Goal: Task Accomplishment & Management: Complete application form

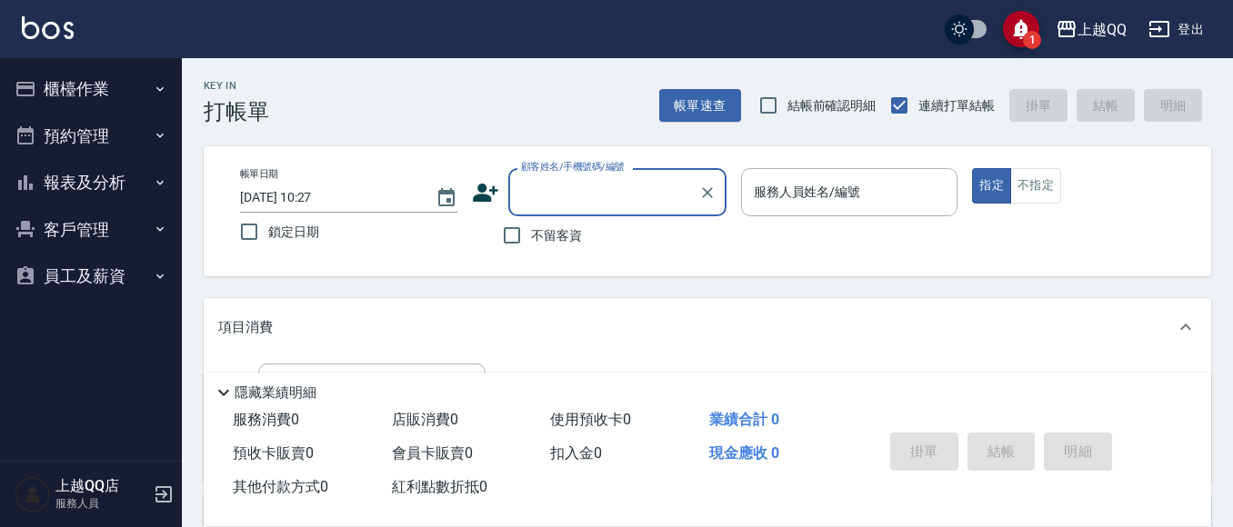
click at [114, 84] on button "櫃檯作業" at bounding box center [90, 88] width 167 height 47
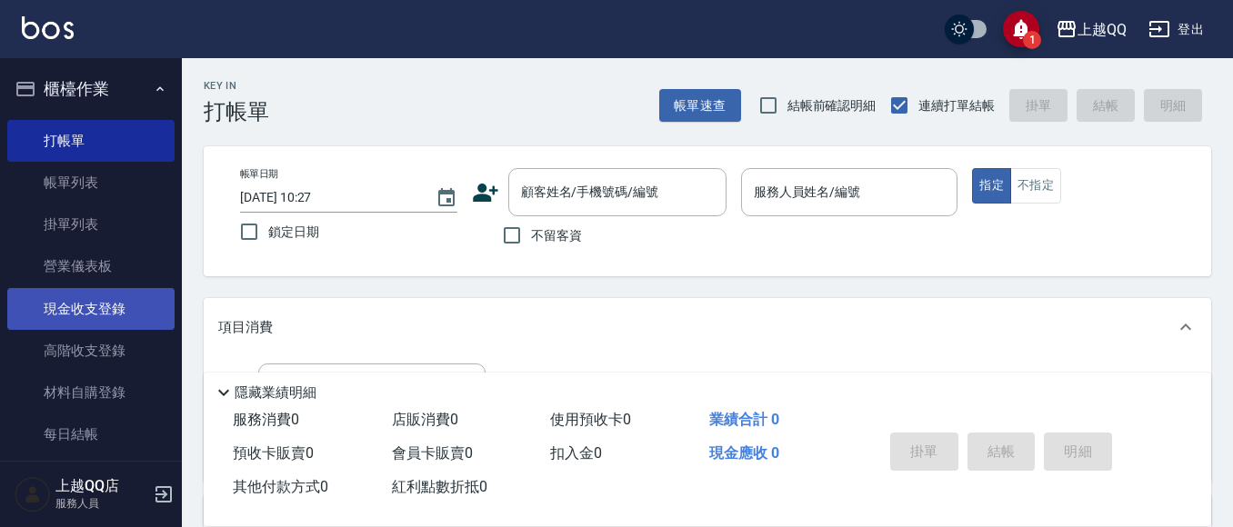
scroll to position [182, 0]
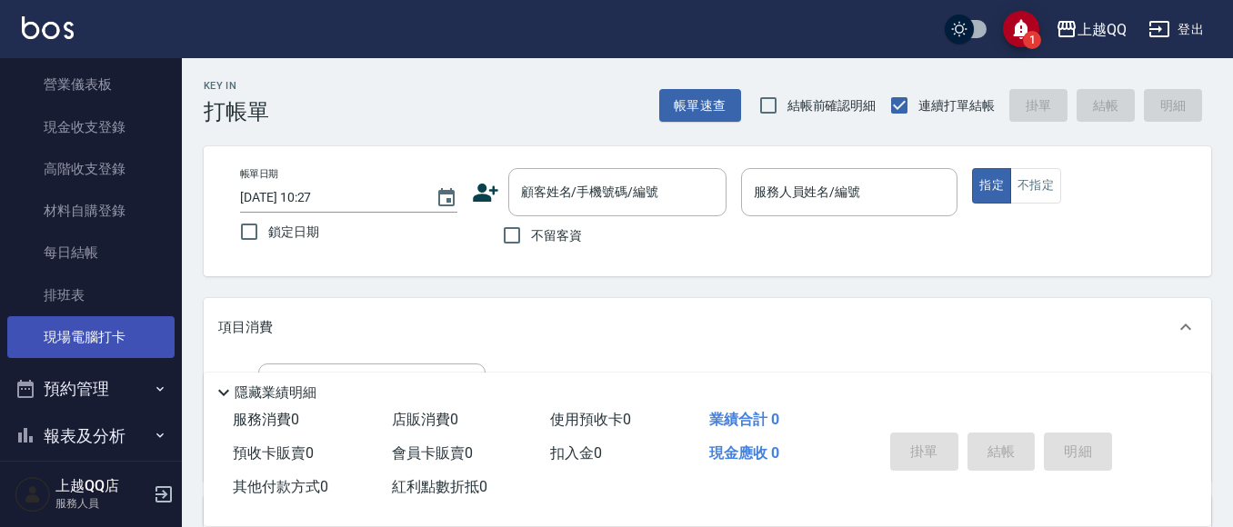
click at [101, 332] on link "現場電腦打卡" at bounding box center [90, 337] width 167 height 42
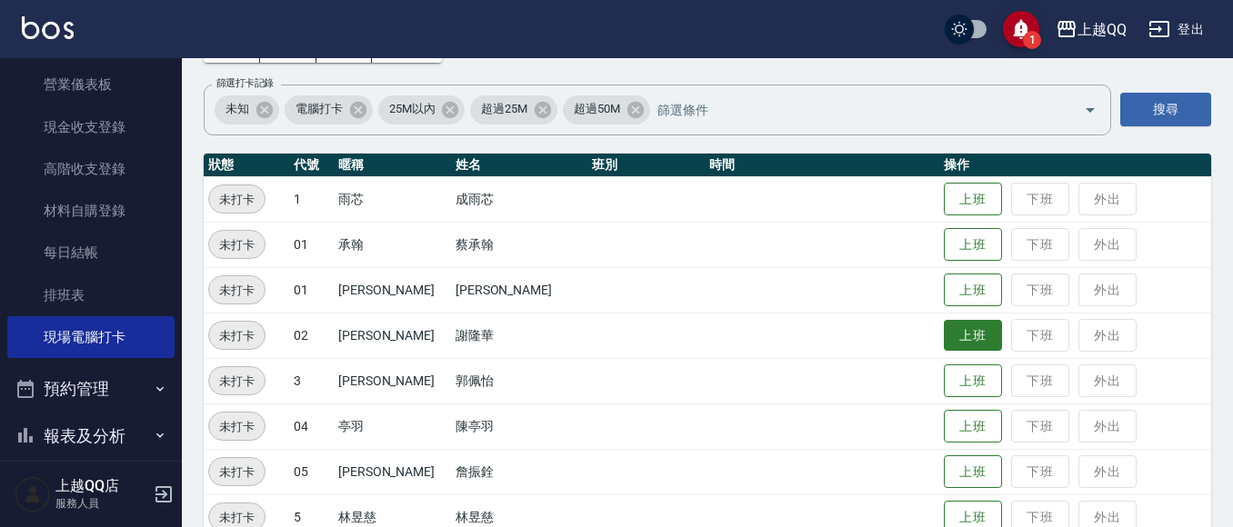
scroll to position [273, 0]
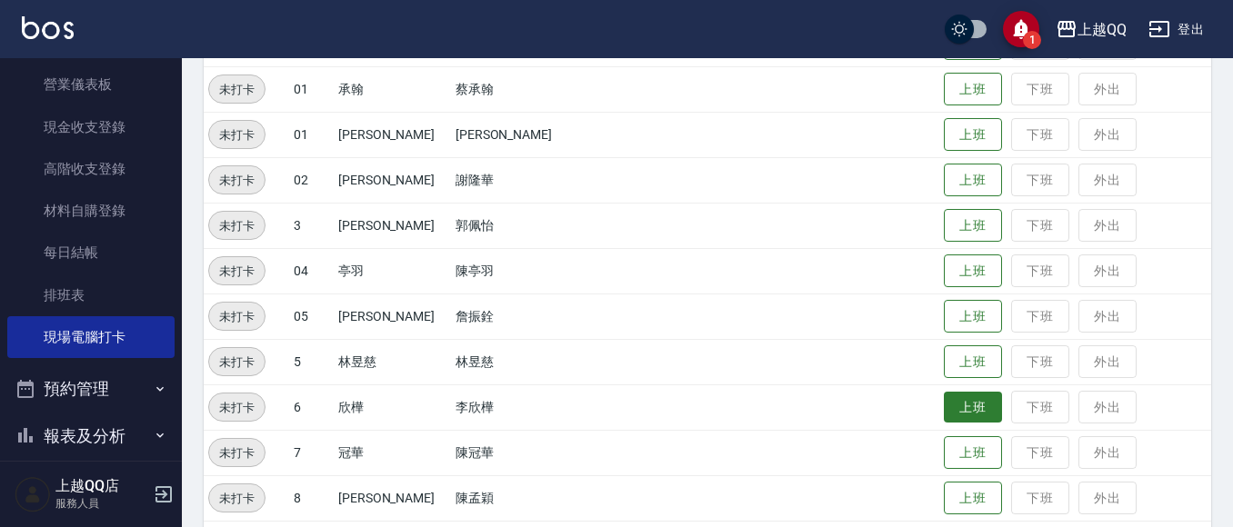
click at [955, 423] on button "上班" at bounding box center [973, 408] width 58 height 32
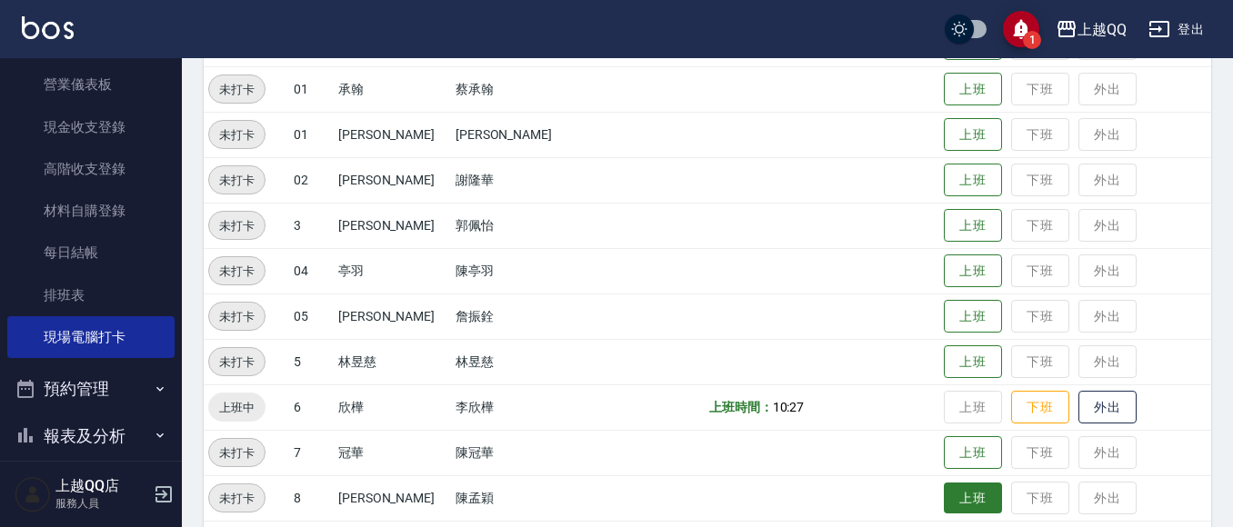
click at [969, 500] on button "上班" at bounding box center [973, 499] width 58 height 32
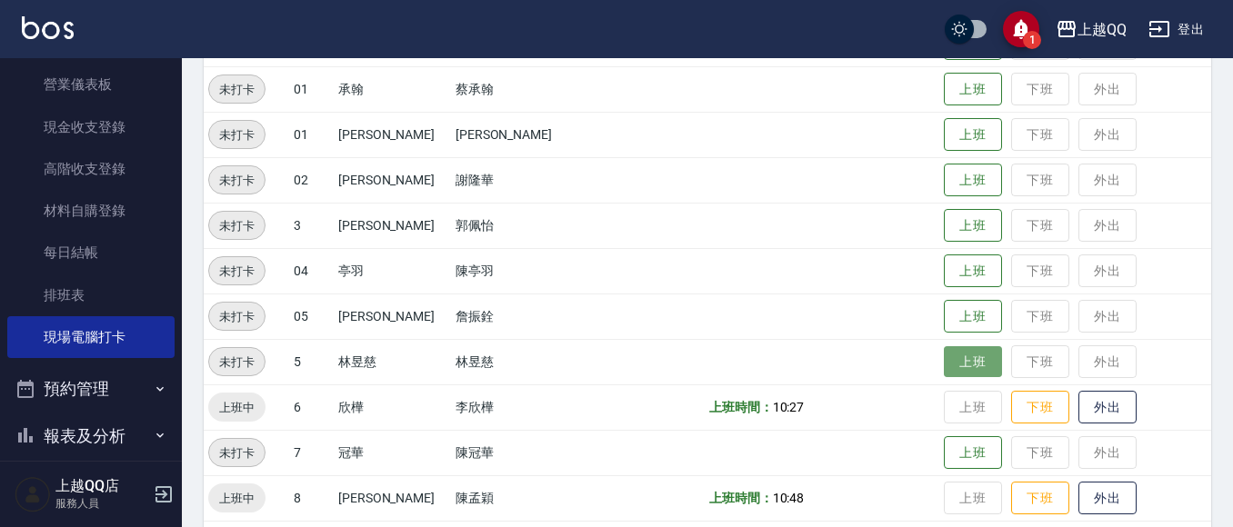
click at [949, 361] on button "上班" at bounding box center [973, 362] width 58 height 32
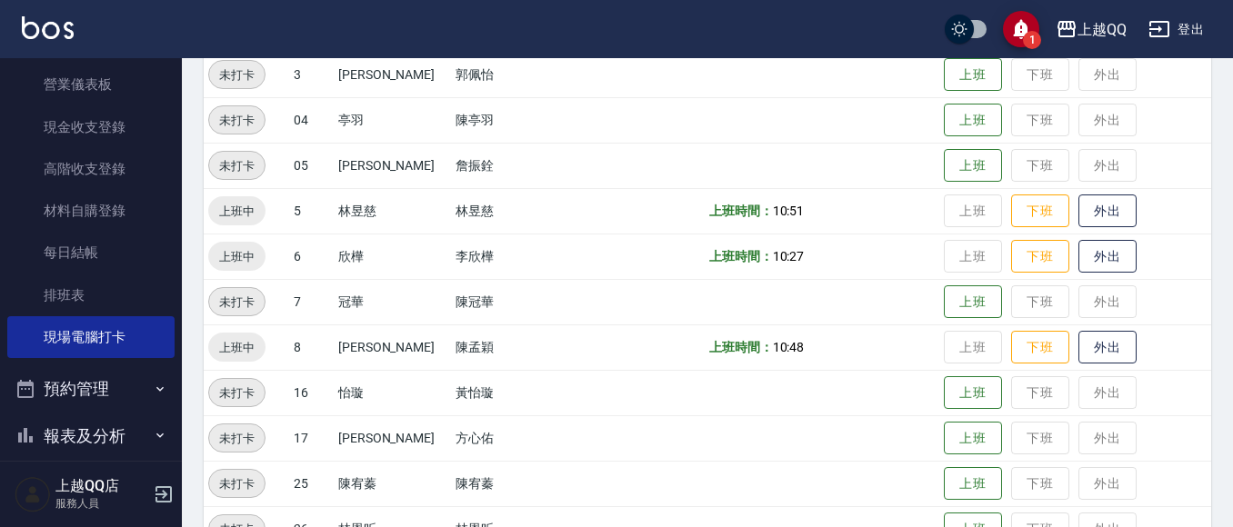
scroll to position [455, 0]
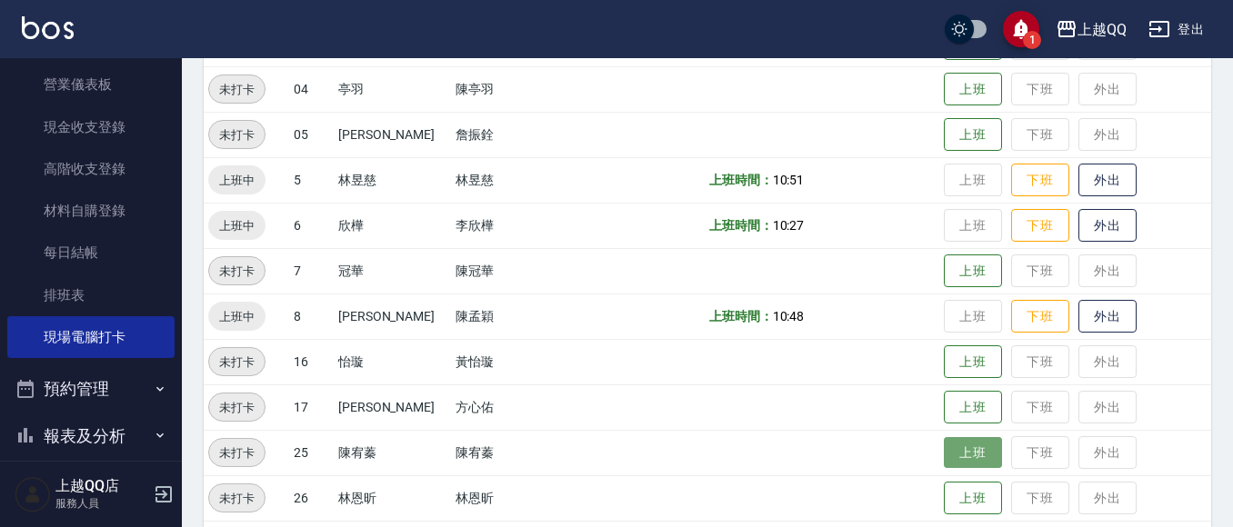
click at [949, 465] on button "上班" at bounding box center [973, 453] width 58 height 32
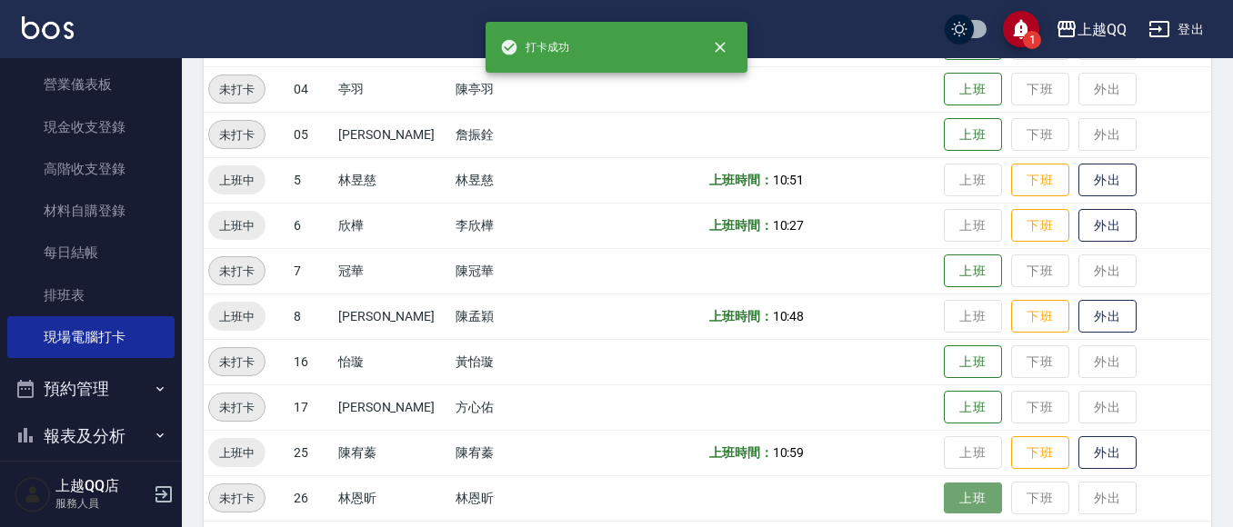
click at [957, 505] on button "上班" at bounding box center [973, 499] width 58 height 32
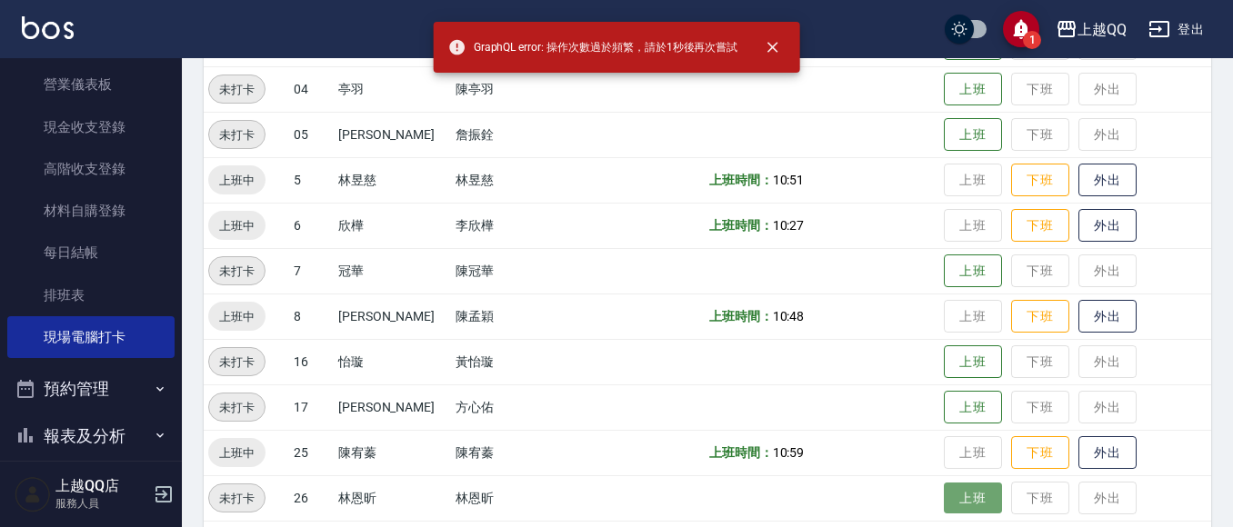
click at [955, 489] on button "上班" at bounding box center [973, 499] width 58 height 32
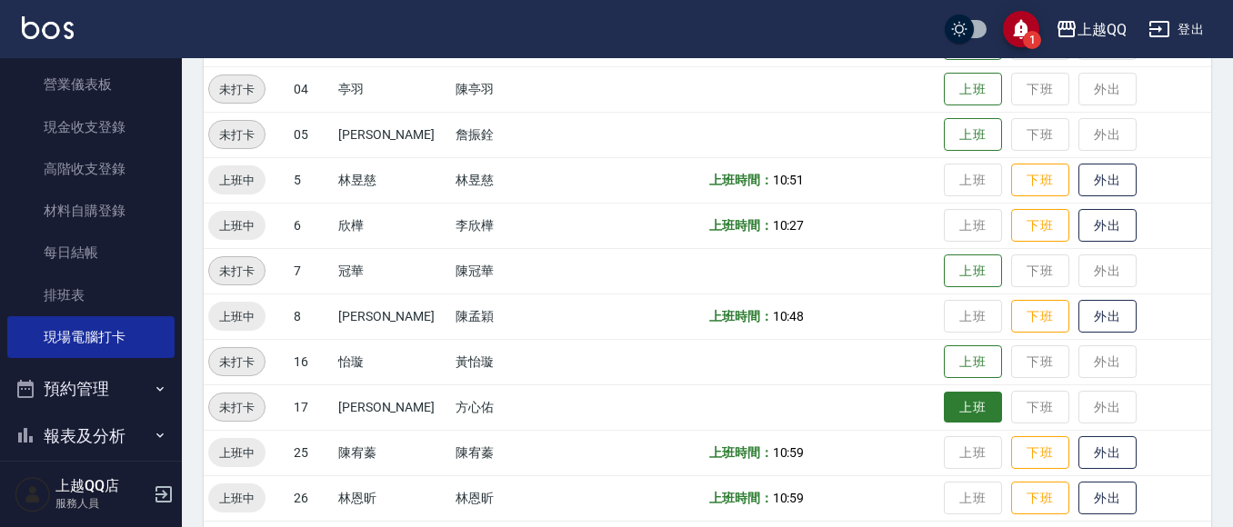
click at [944, 414] on button "上班" at bounding box center [973, 408] width 58 height 32
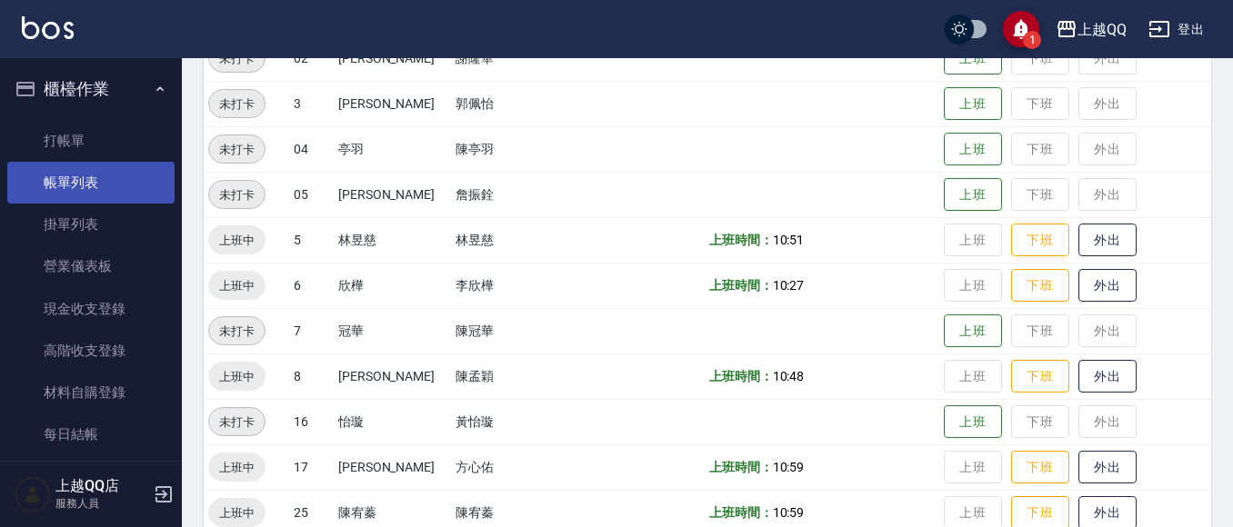
scroll to position [364, 0]
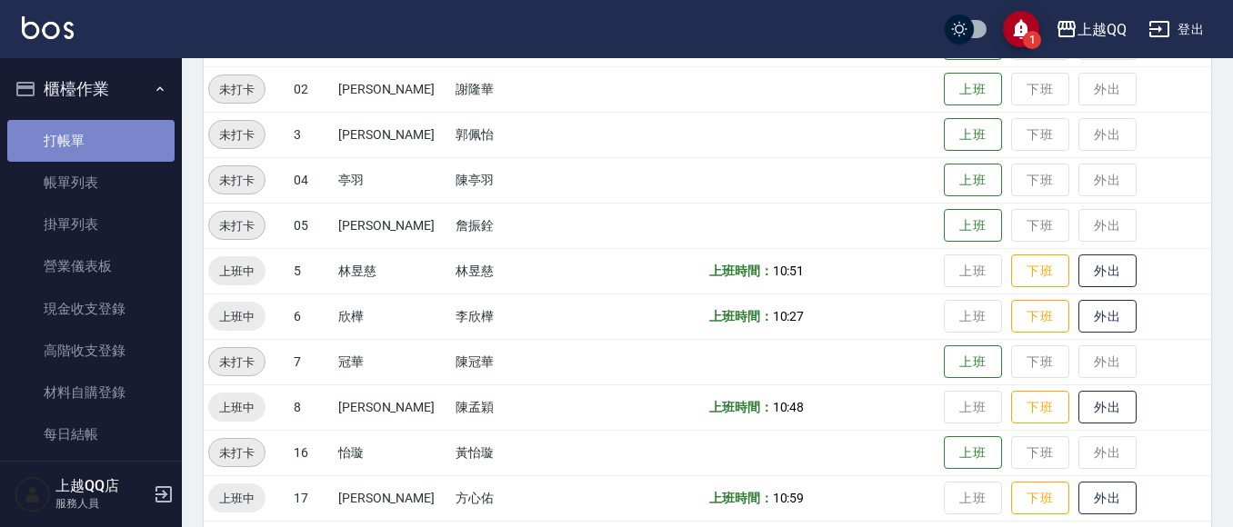
click at [102, 125] on link "打帳單" at bounding box center [90, 141] width 167 height 42
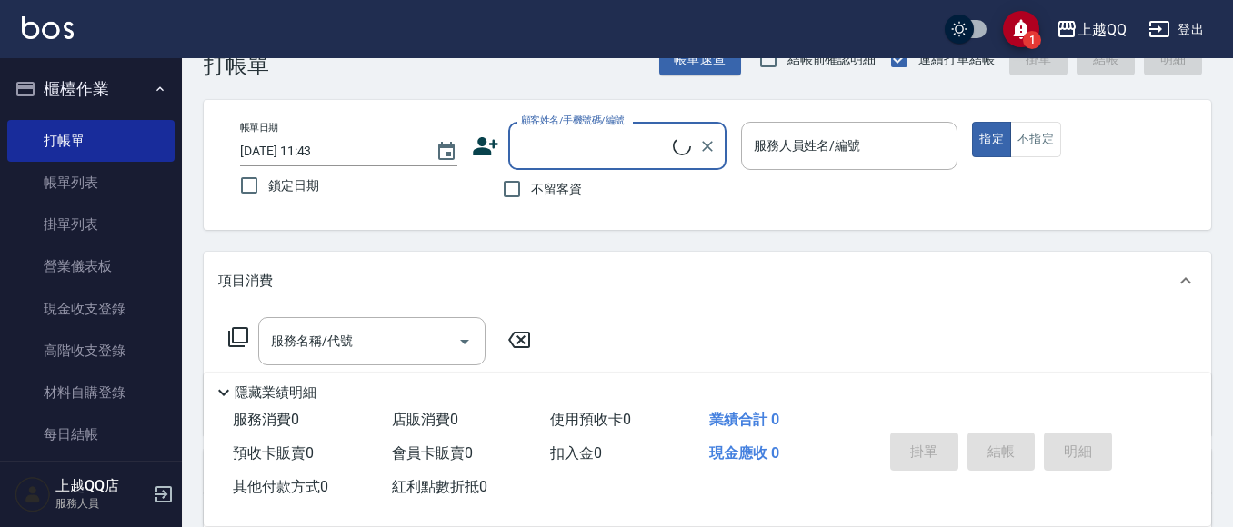
scroll to position [91, 0]
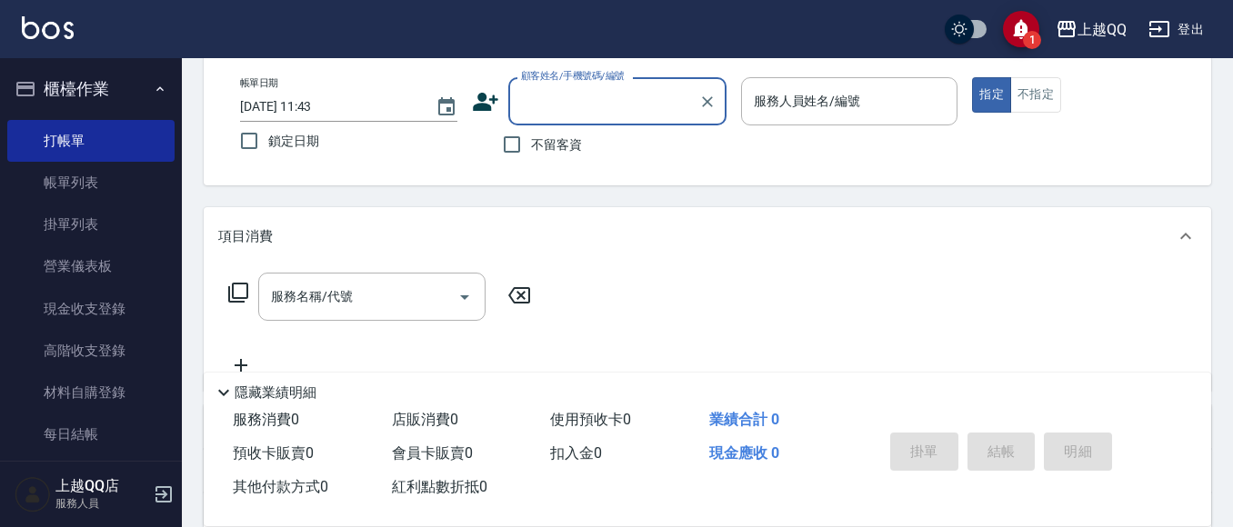
drag, startPoint x: 579, startPoint y: 146, endPoint x: 667, endPoint y: 125, distance: 90.7
click at [584, 145] on div "不留客資" at bounding box center [599, 144] width 255 height 38
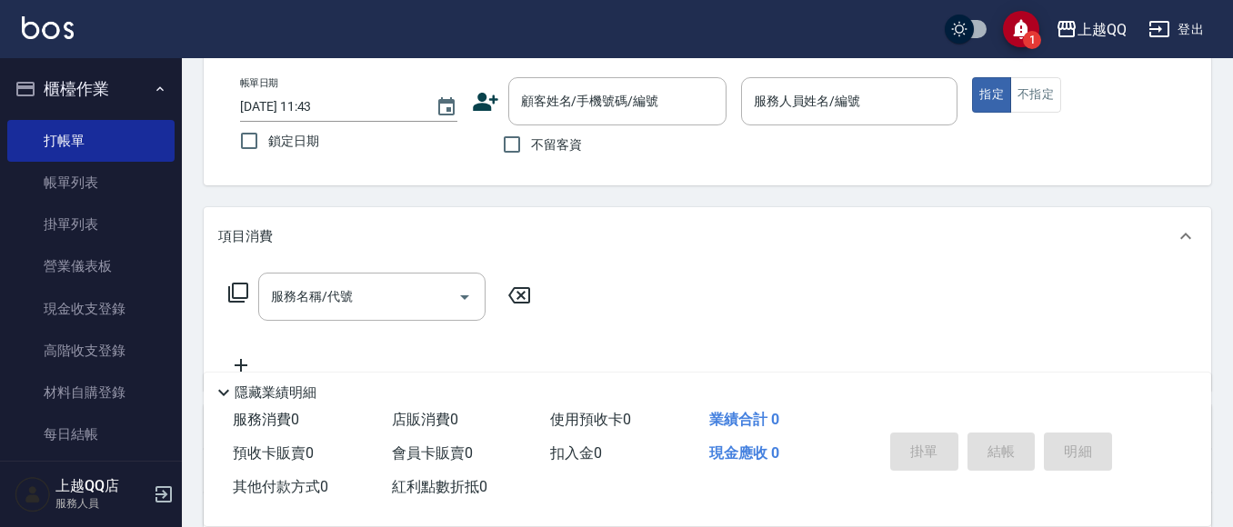
click at [538, 153] on span "不留客資" at bounding box center [556, 145] width 51 height 19
click at [531, 153] on input "不留客資" at bounding box center [512, 144] width 38 height 38
checkbox input "true"
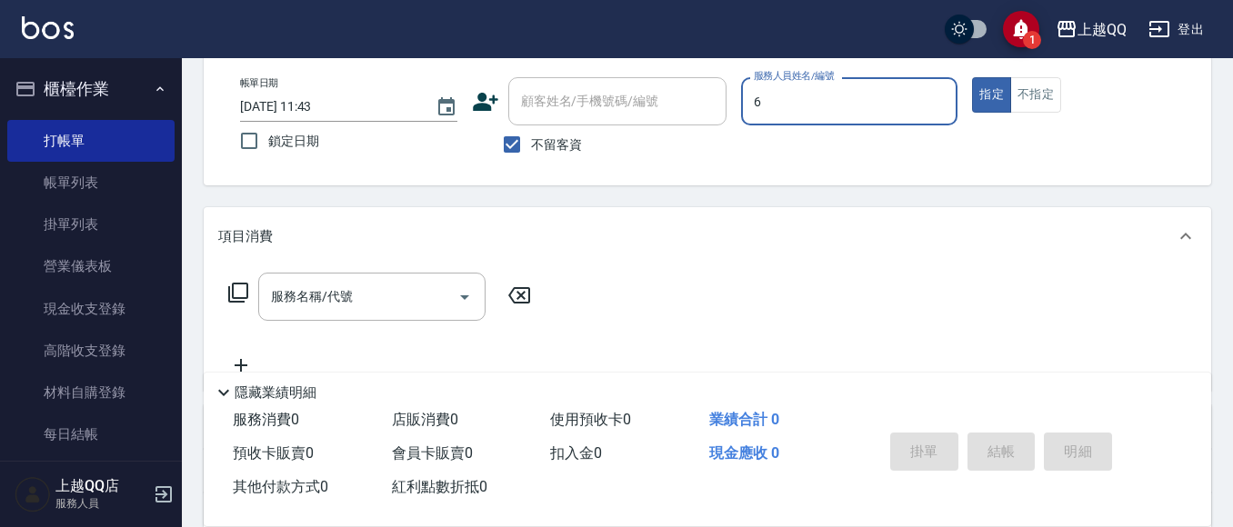
type input "欣樺-6"
type button "true"
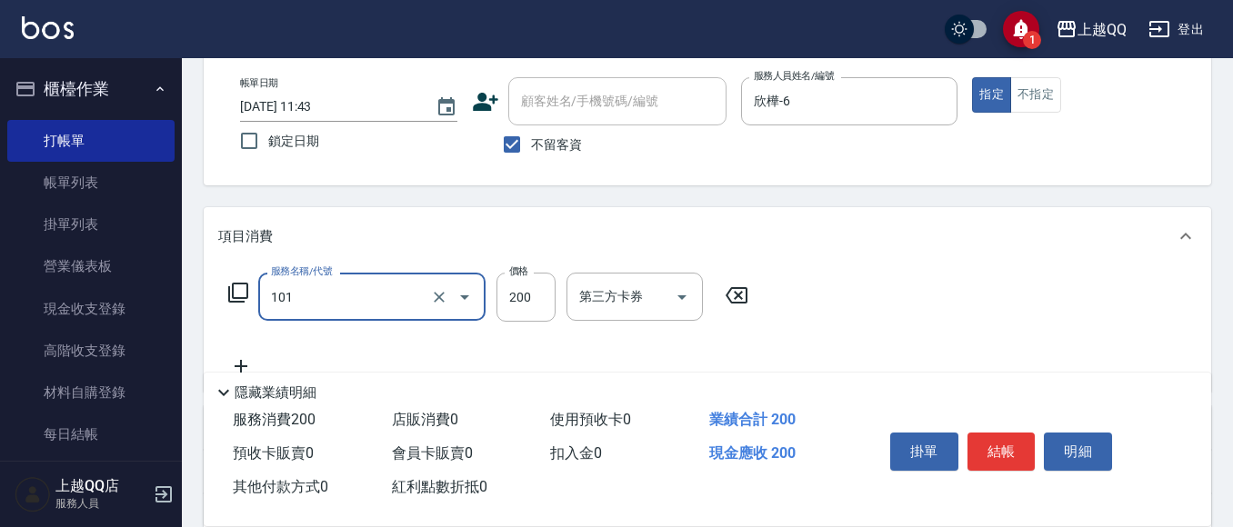
type input "洗髮(101)"
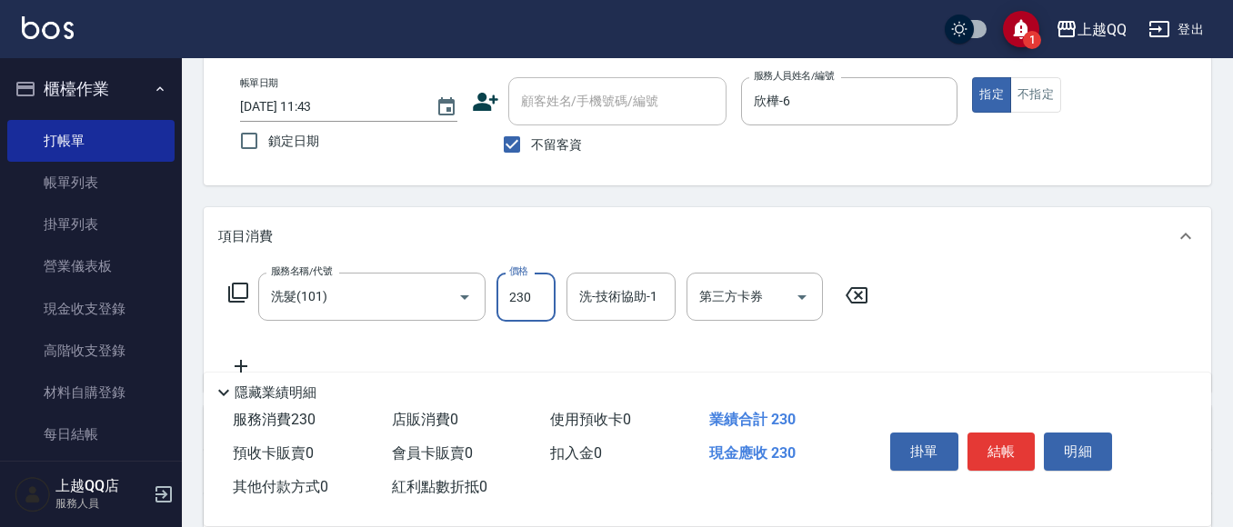
type input "230"
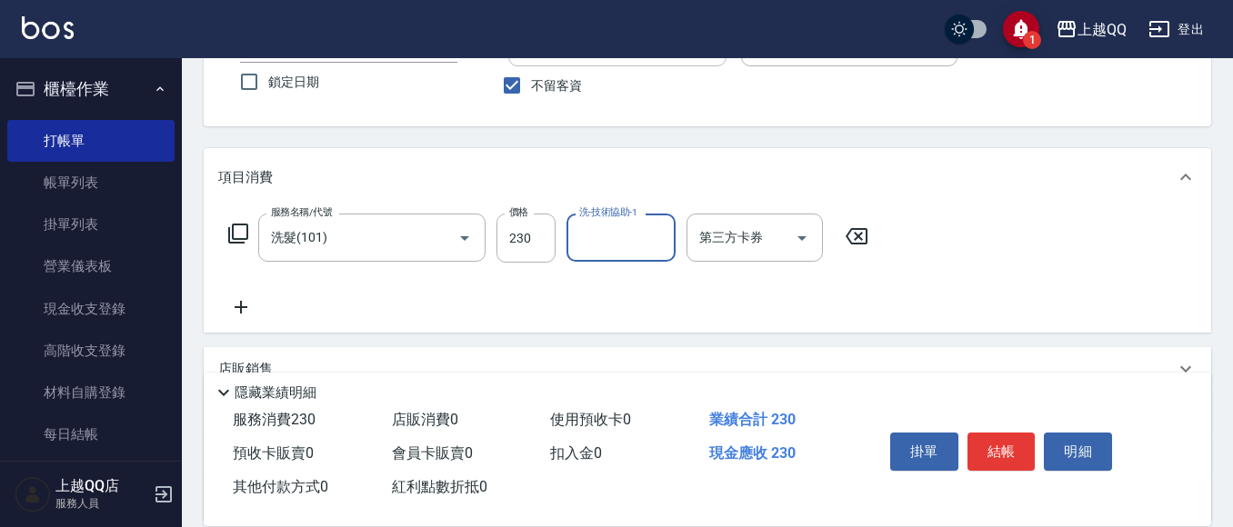
scroll to position [182, 0]
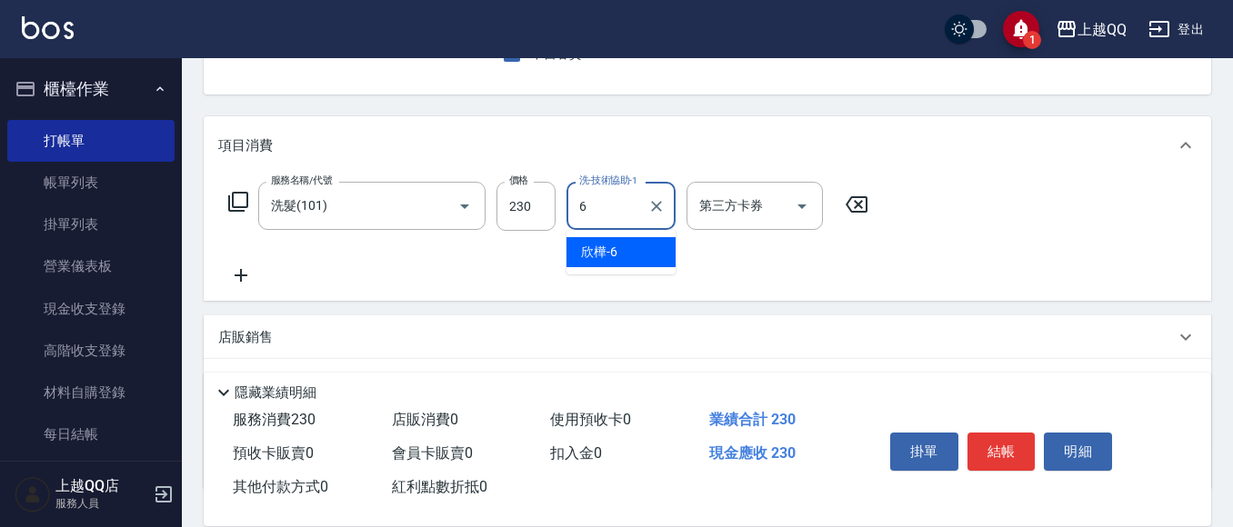
type input "欣樺-6"
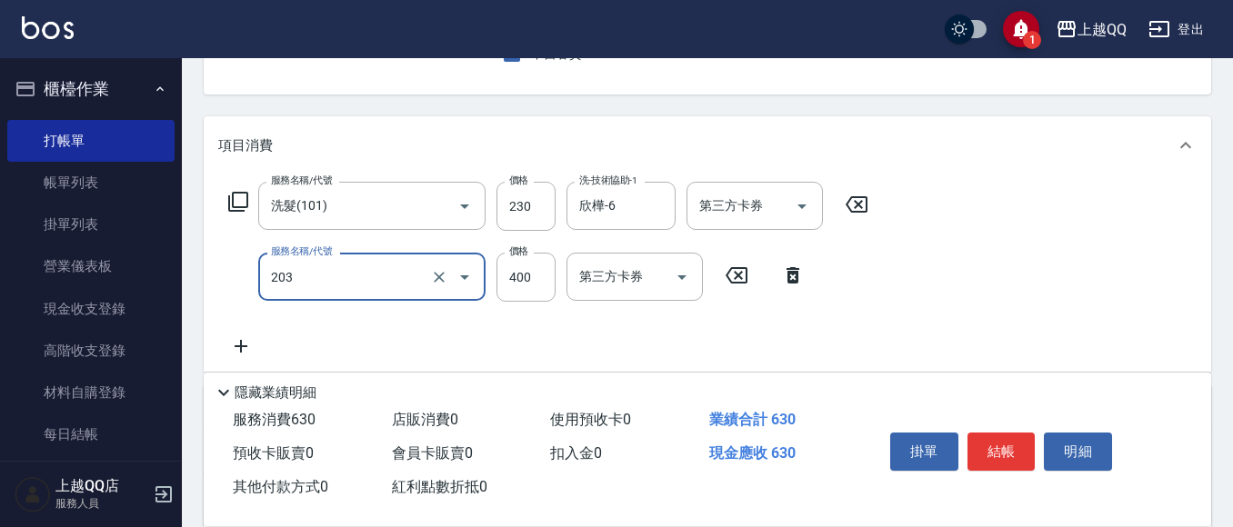
type input "指定單剪(203)"
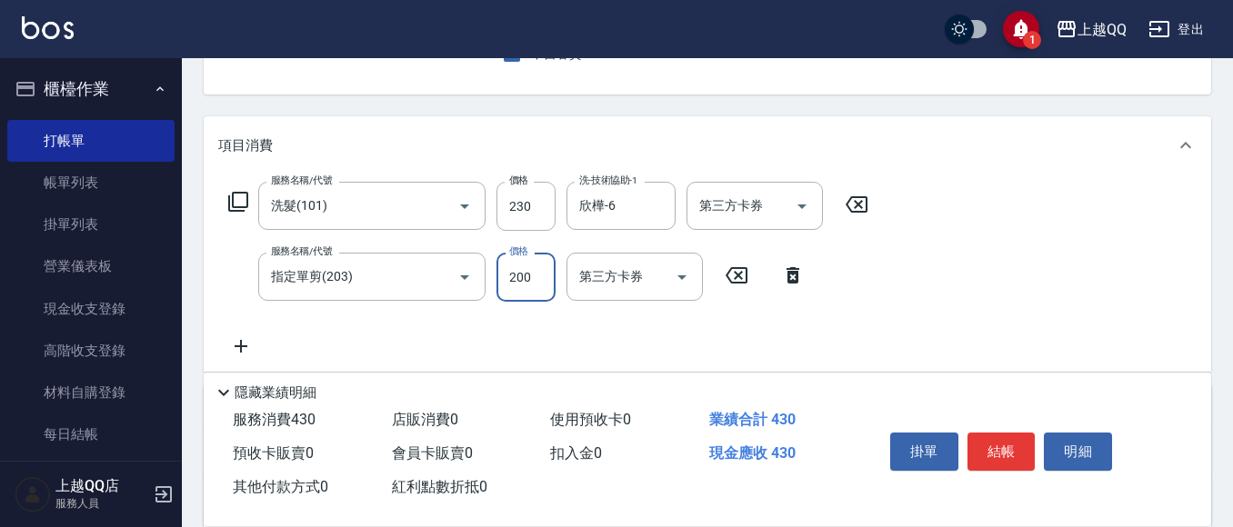
type input "200"
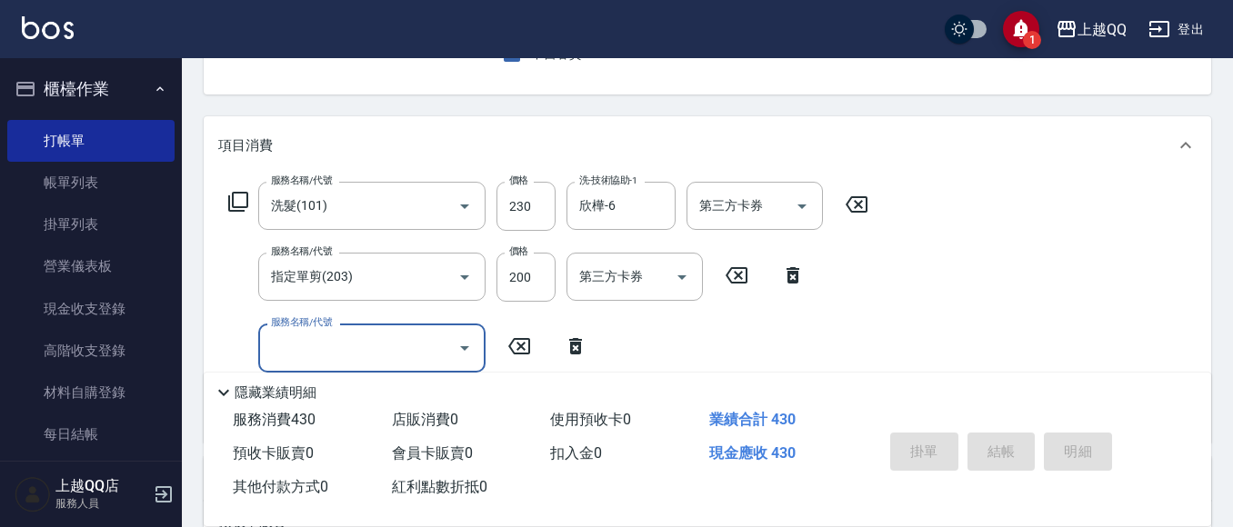
type input "[DATE] 11:44"
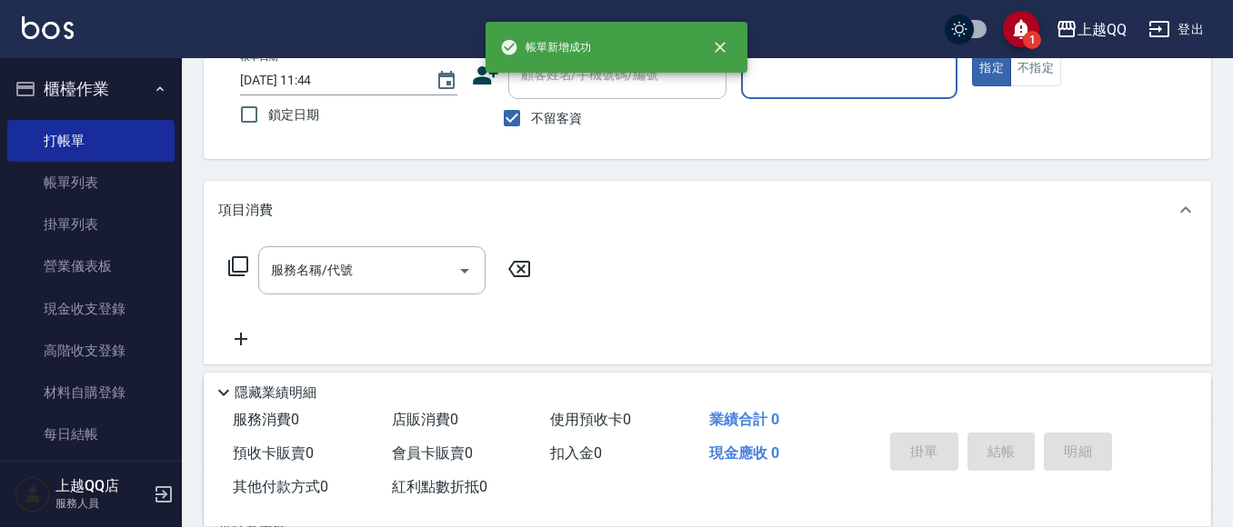
scroll to position [85, 0]
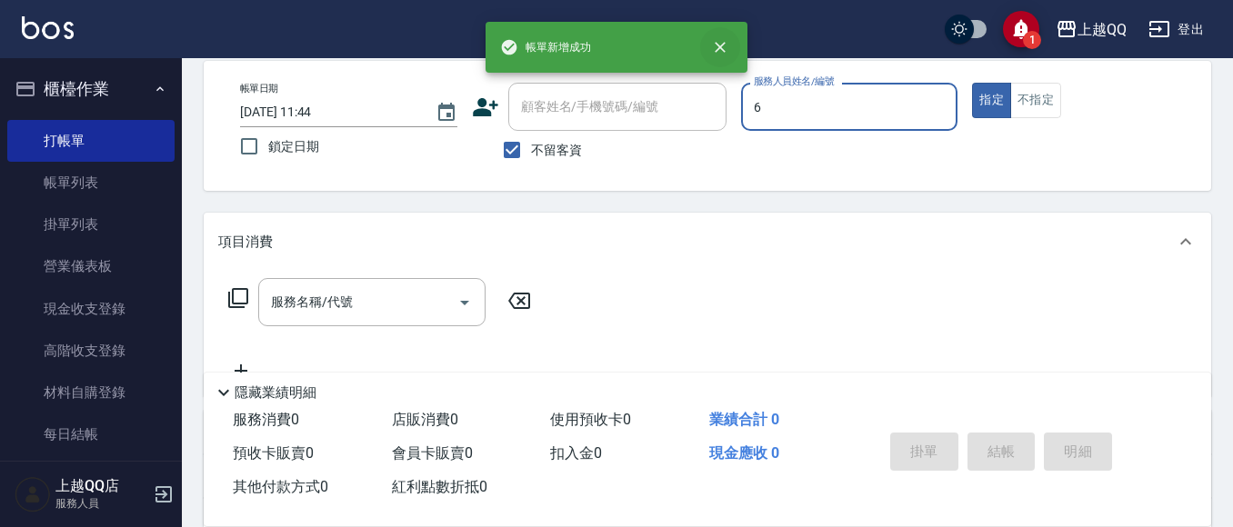
type input "欣樺-6"
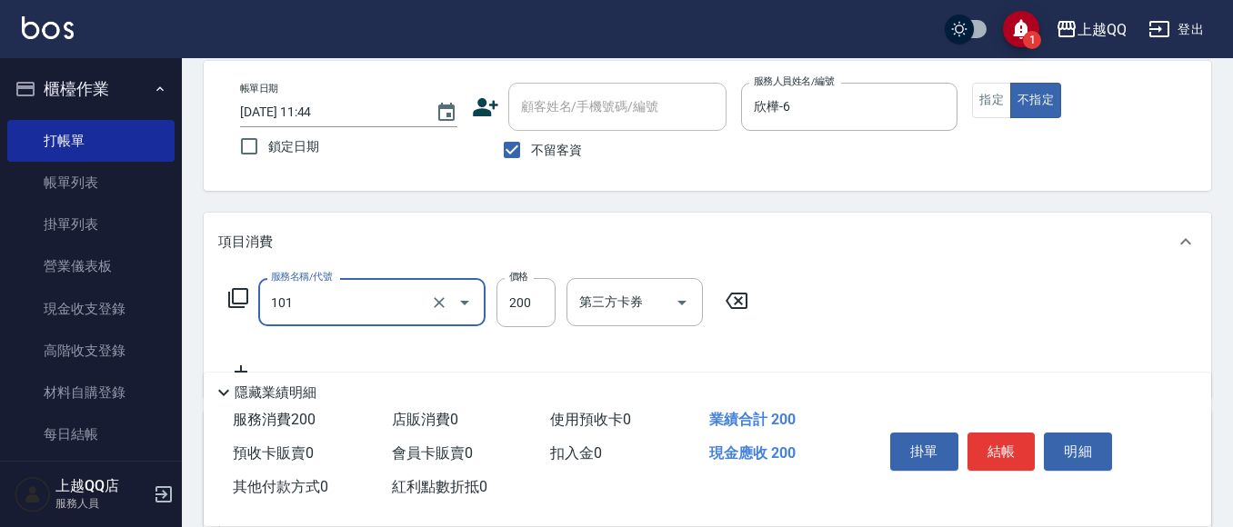
type input "洗髮(101)"
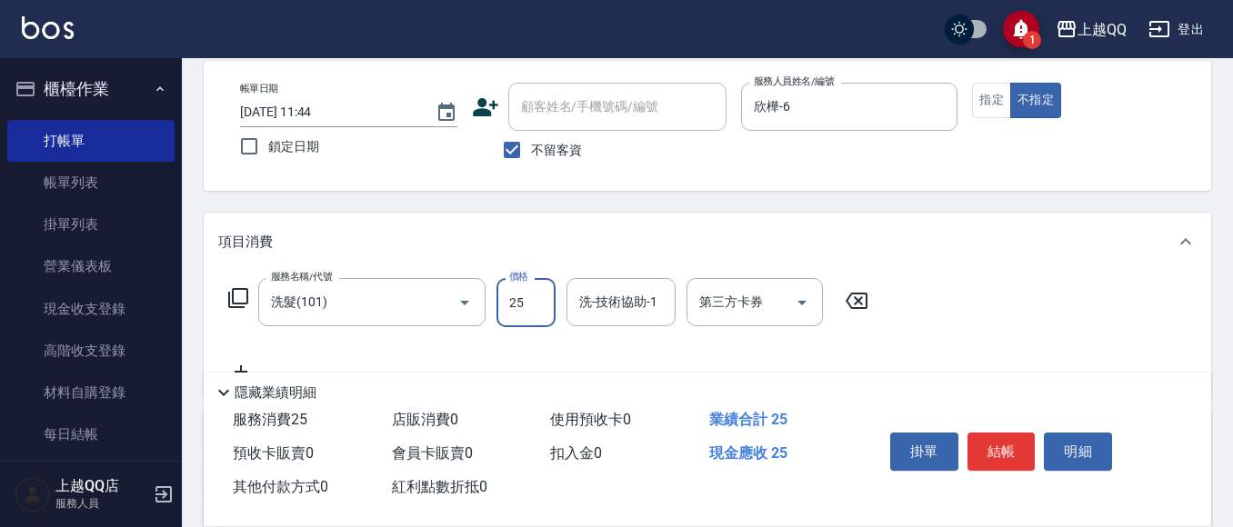
type input "250"
click at [611, 298] on div "洗-技術協助-1 洗-技術協助-1" at bounding box center [621, 302] width 109 height 48
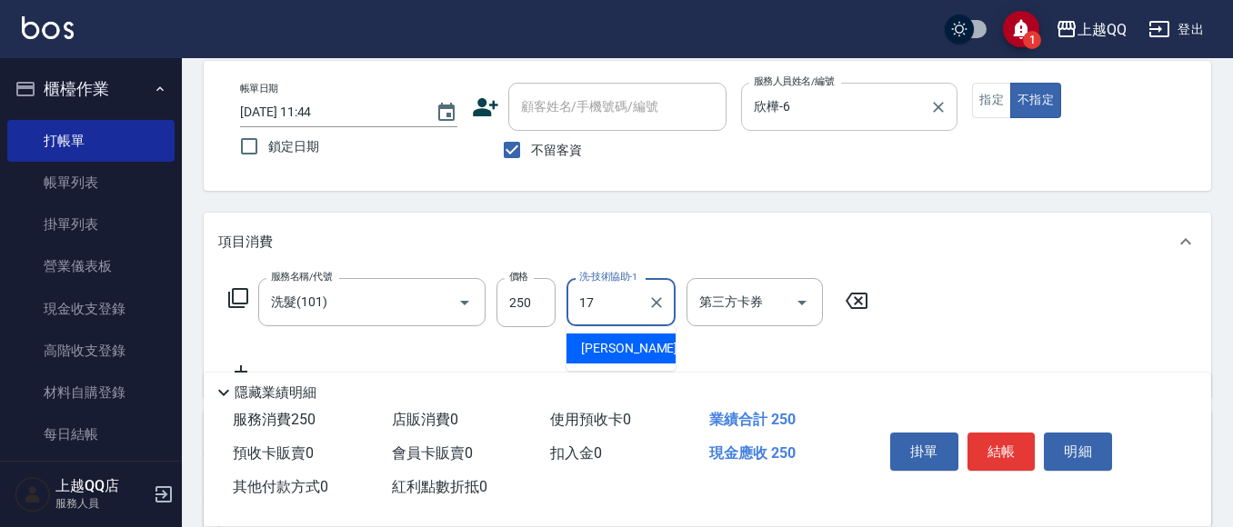
type input "心佑-17"
